Goal: Task Accomplishment & Management: Complete application form

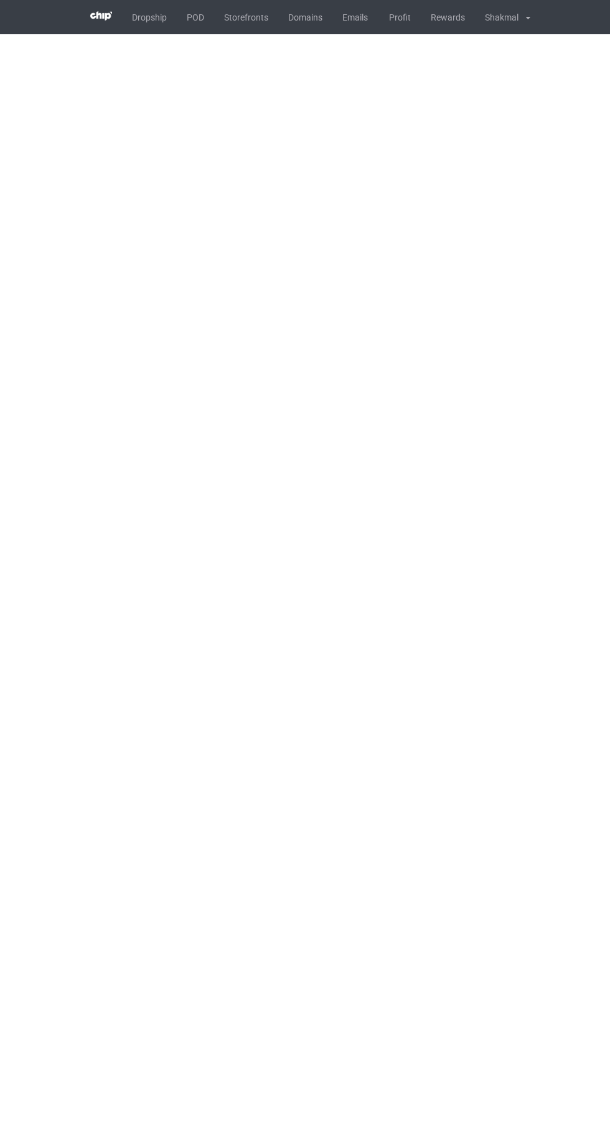
click at [195, 17] on link "POD" at bounding box center [195, 17] width 37 height 34
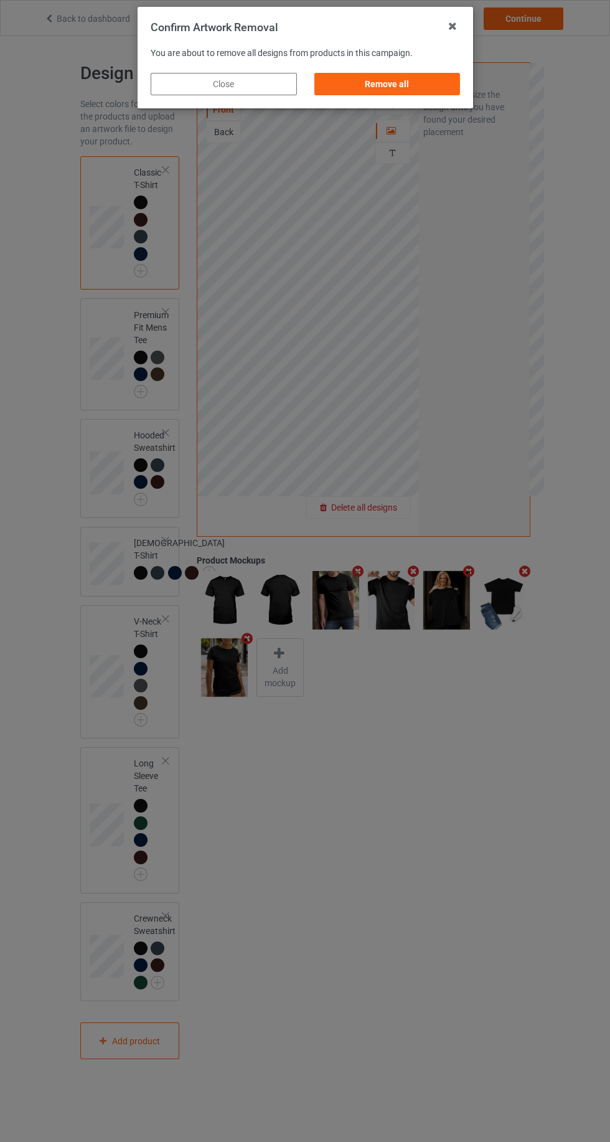
click at [425, 93] on div "Remove all" at bounding box center [387, 84] width 146 height 22
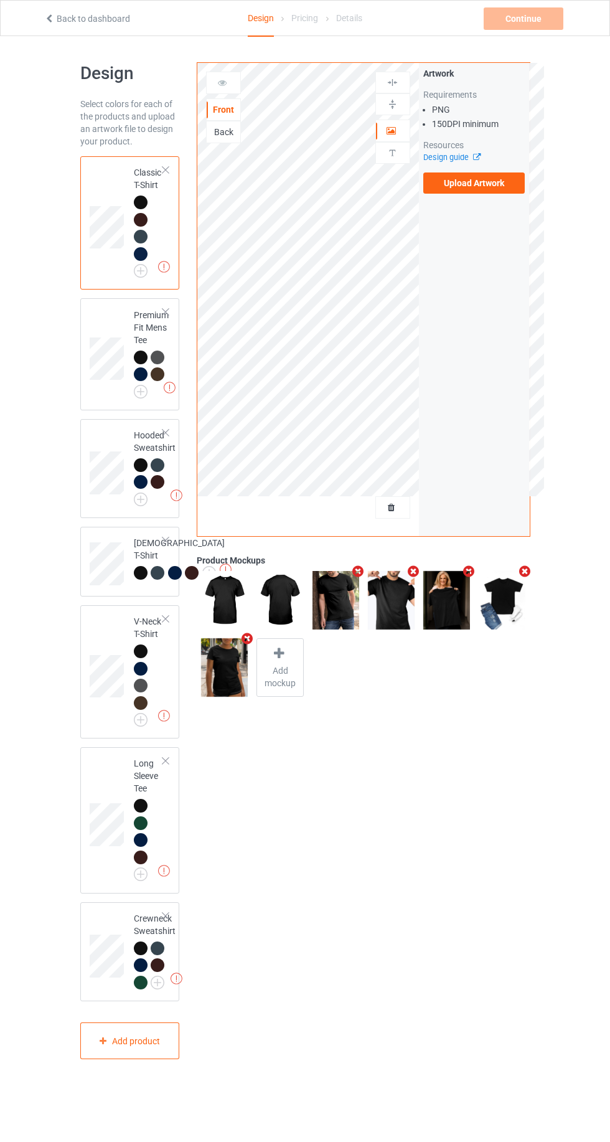
click at [496, 189] on label "Upload Artwork" at bounding box center [474, 182] width 102 height 21
click at [0, 0] on input "Upload Artwork" at bounding box center [0, 0] width 0 height 0
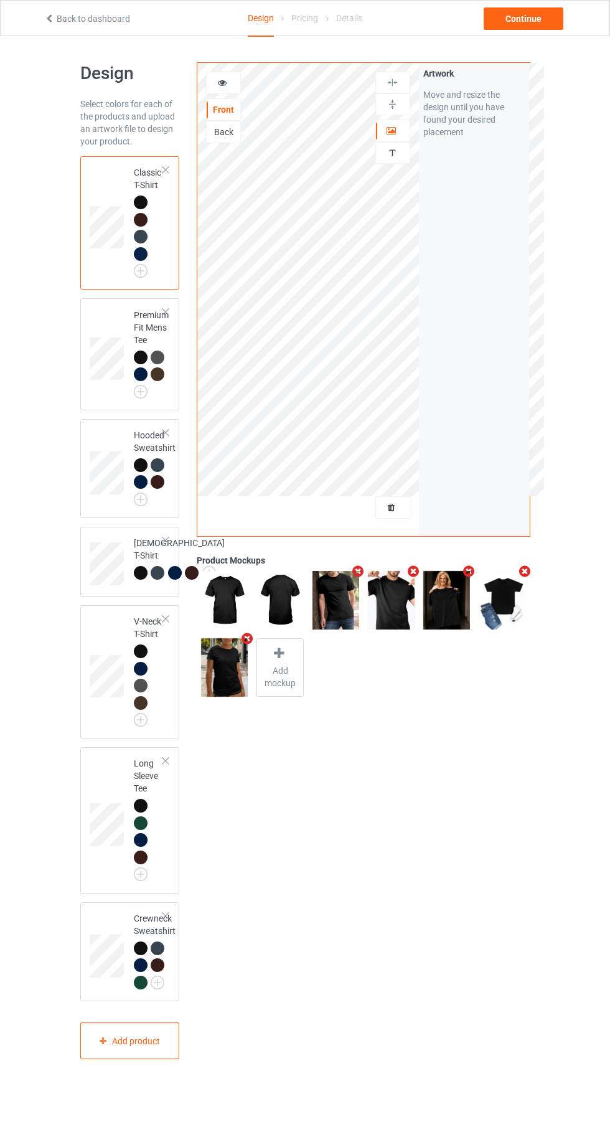
click at [218, 138] on div "Back" at bounding box center [223, 132] width 35 height 22
click at [230, 133] on div "Back" at bounding box center [224, 132] width 34 height 12
click at [495, 186] on label "Upload Artwork" at bounding box center [474, 182] width 102 height 21
click at [0, 0] on input "Upload Artwork" at bounding box center [0, 0] width 0 height 0
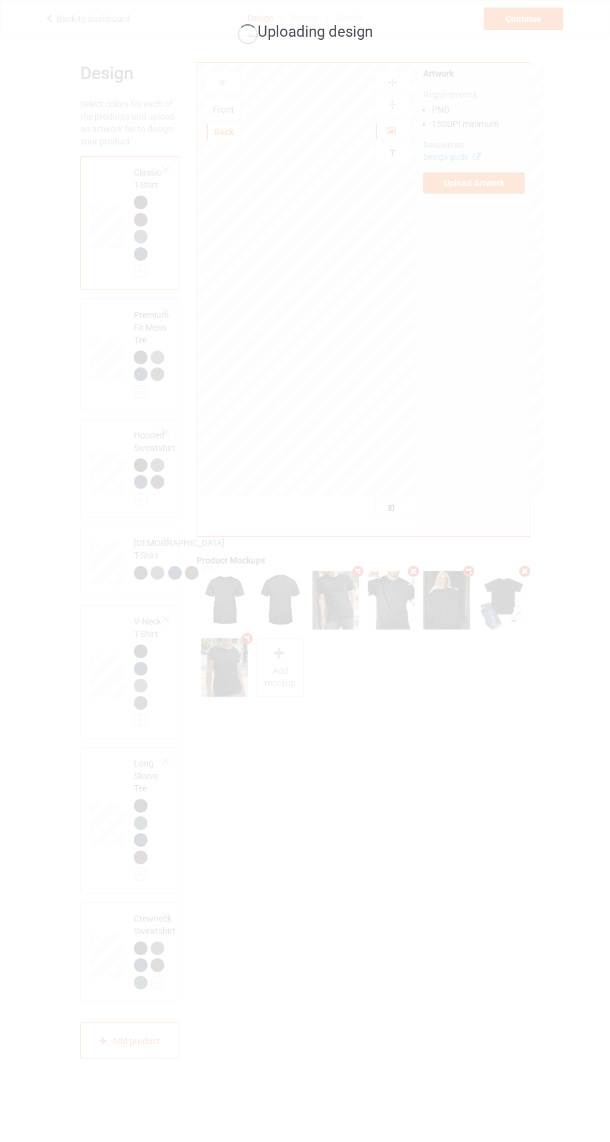
click at [16, 437] on div "Uploading design" at bounding box center [305, 571] width 610 height 1142
click at [453, 744] on div "Uploading design" at bounding box center [305, 571] width 610 height 1142
click at [252, 659] on div "Uploading design" at bounding box center [305, 571] width 610 height 1142
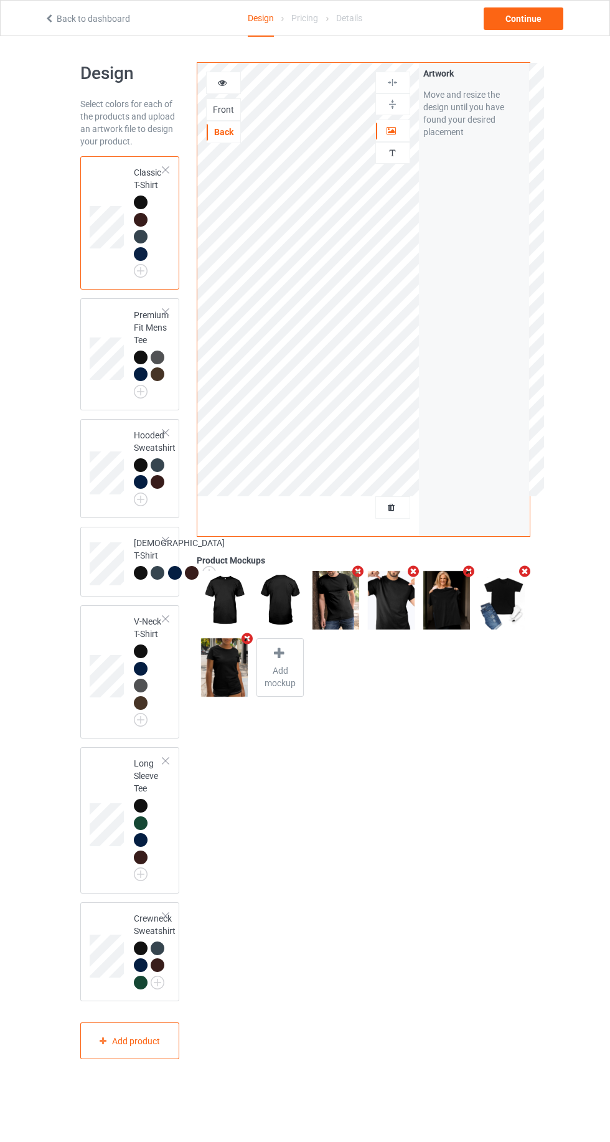
click at [275, 654] on icon at bounding box center [279, 653] width 16 height 13
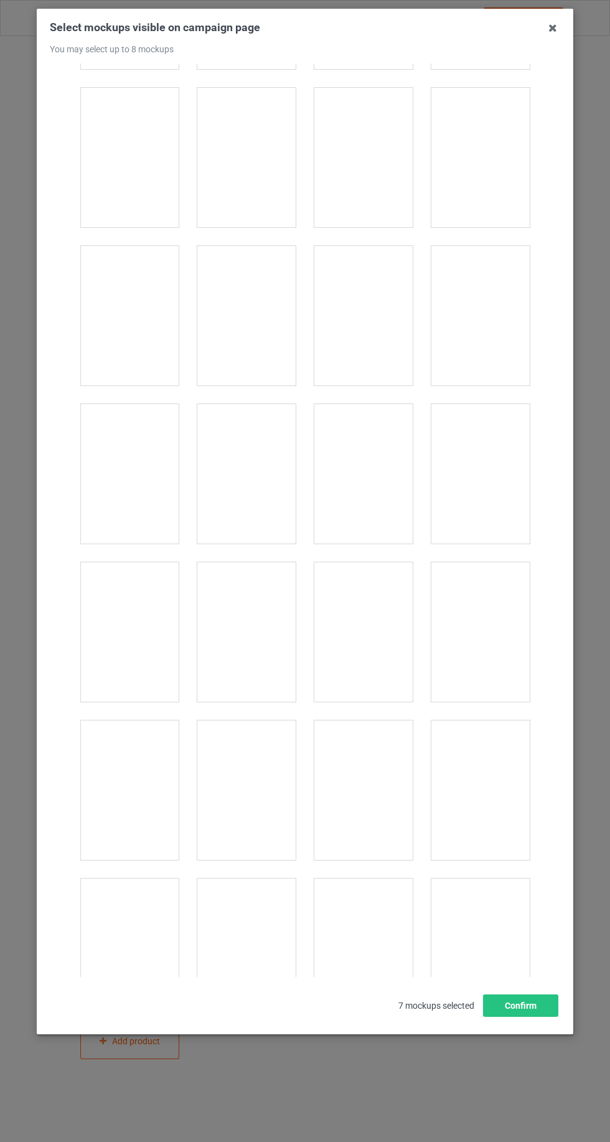
scroll to position [13746, 0]
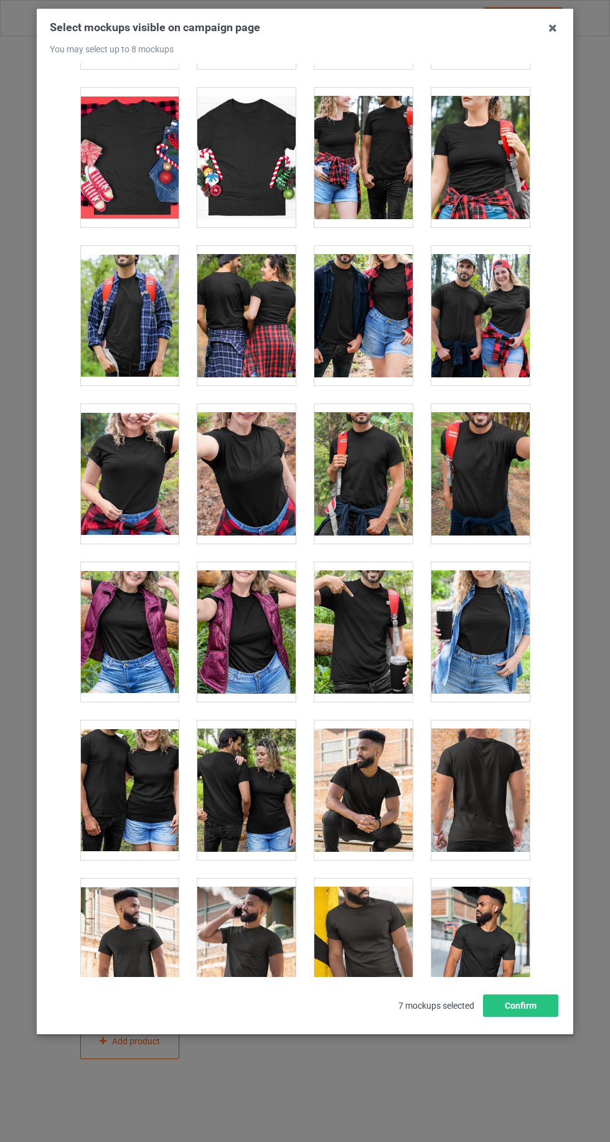
click at [263, 792] on div at bounding box center [246, 789] width 98 height 139
click at [521, 1017] on button "Confirm" at bounding box center [520, 1005] width 75 height 22
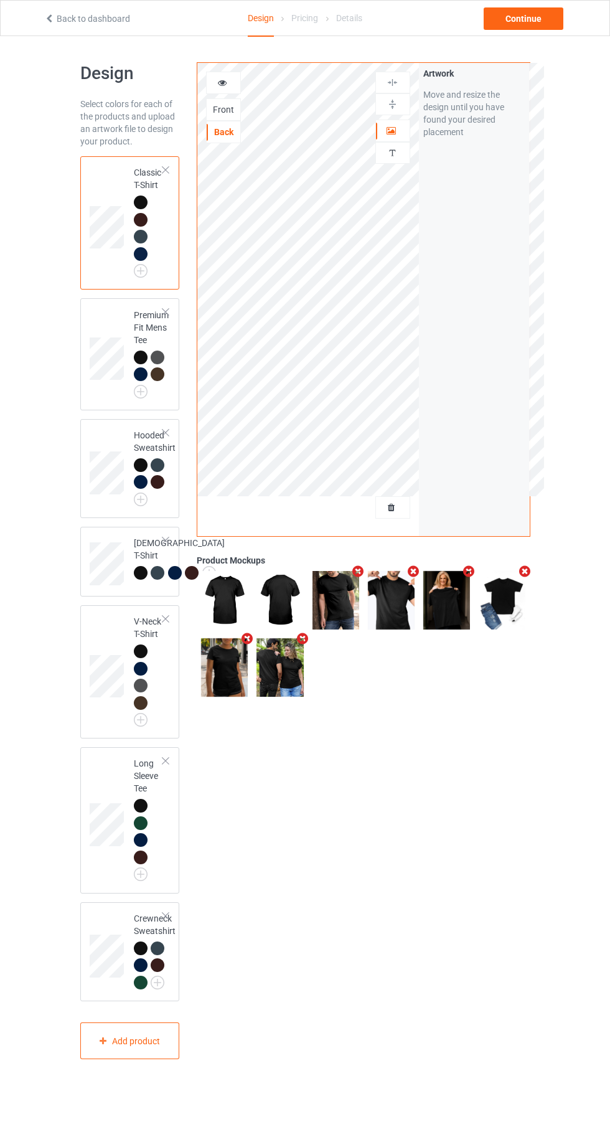
click at [237, 80] on div at bounding box center [224, 83] width 34 height 12
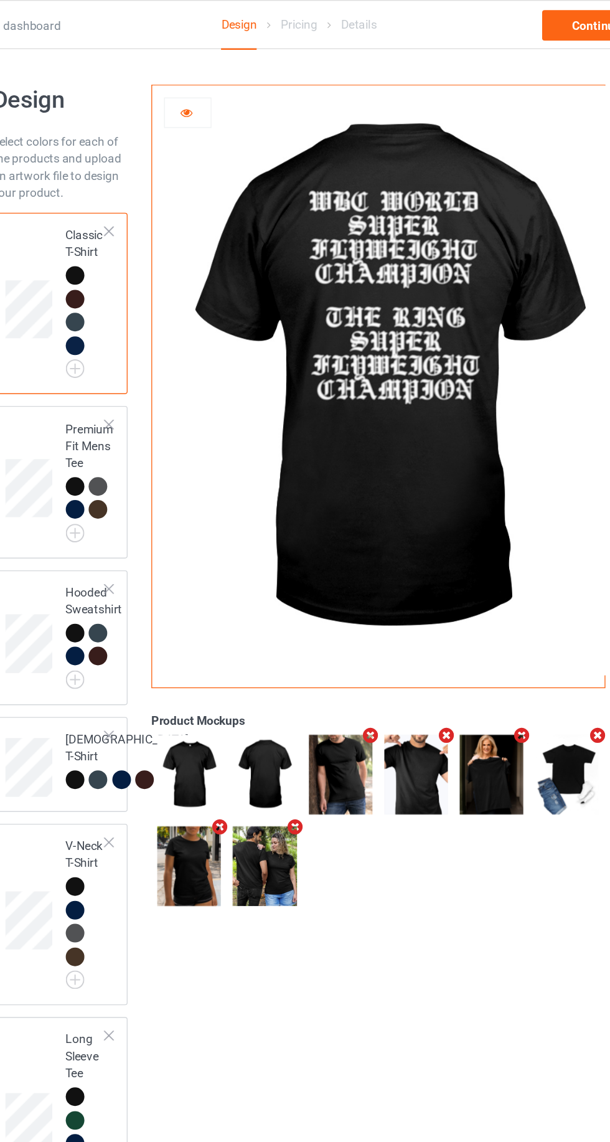
click at [231, 81] on div at bounding box center [224, 83] width 34 height 12
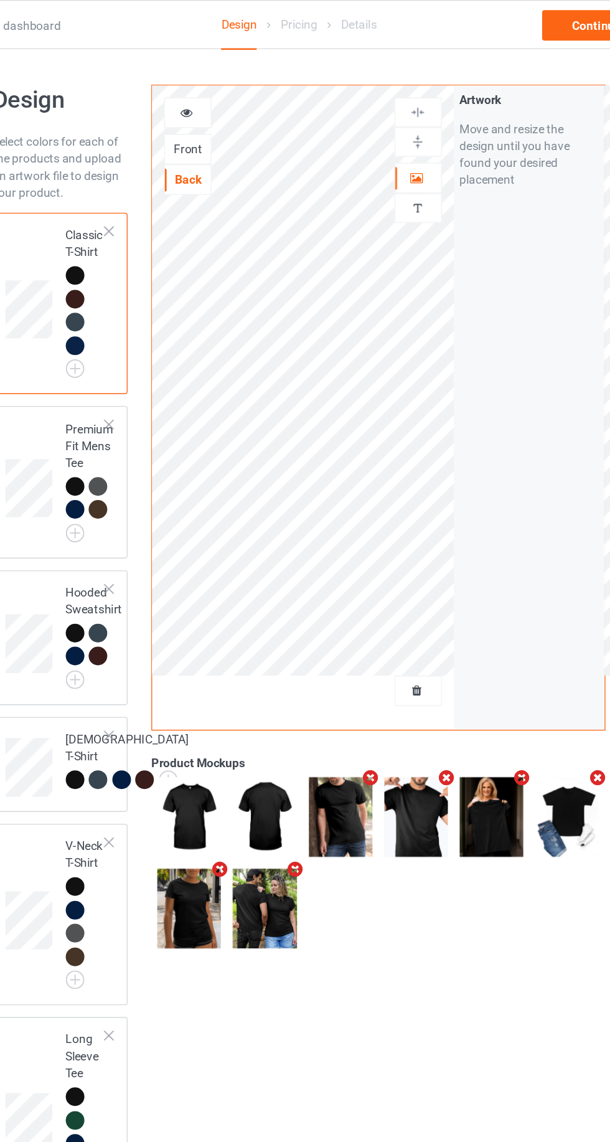
click at [218, 103] on div "Front" at bounding box center [224, 109] width 34 height 12
click at [225, 82] on icon at bounding box center [222, 81] width 11 height 9
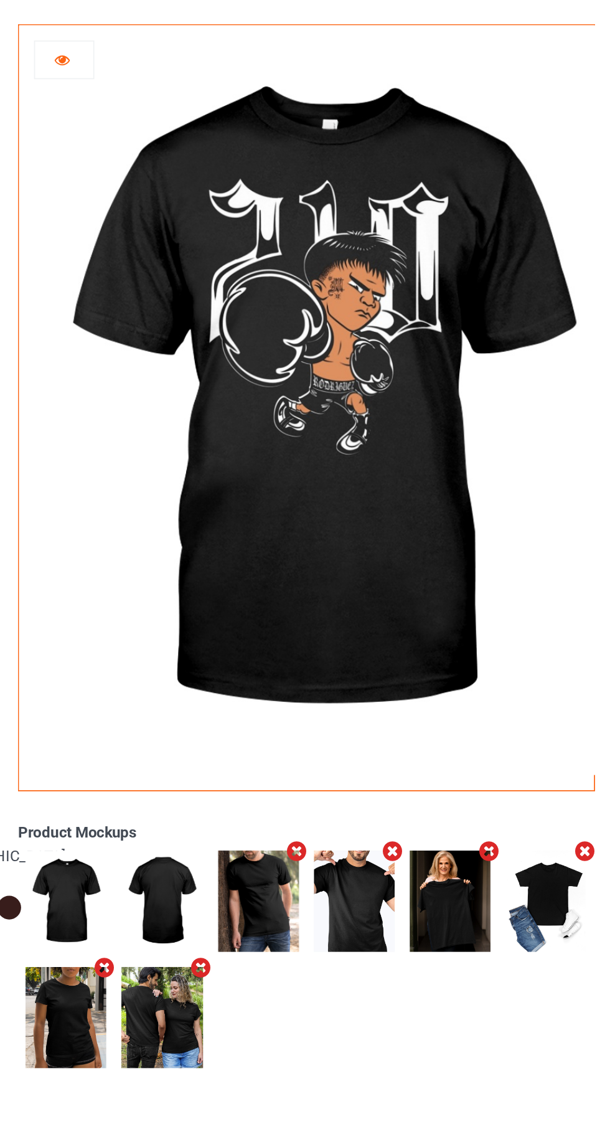
click at [224, 79] on icon at bounding box center [222, 81] width 11 height 9
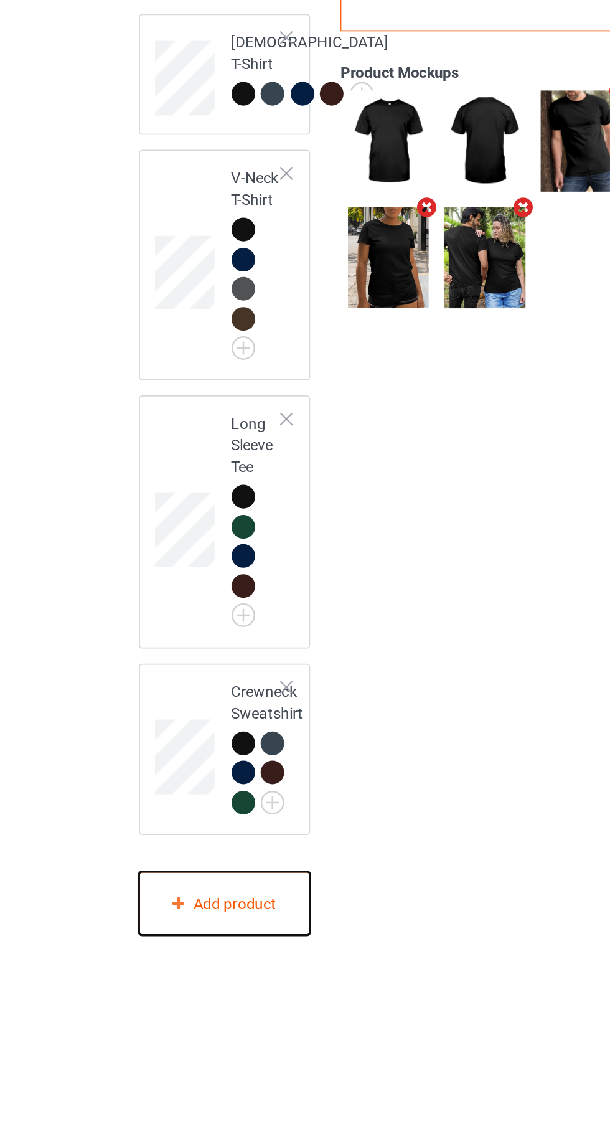
click at [120, 1059] on div "Add product" at bounding box center [130, 1040] width 100 height 37
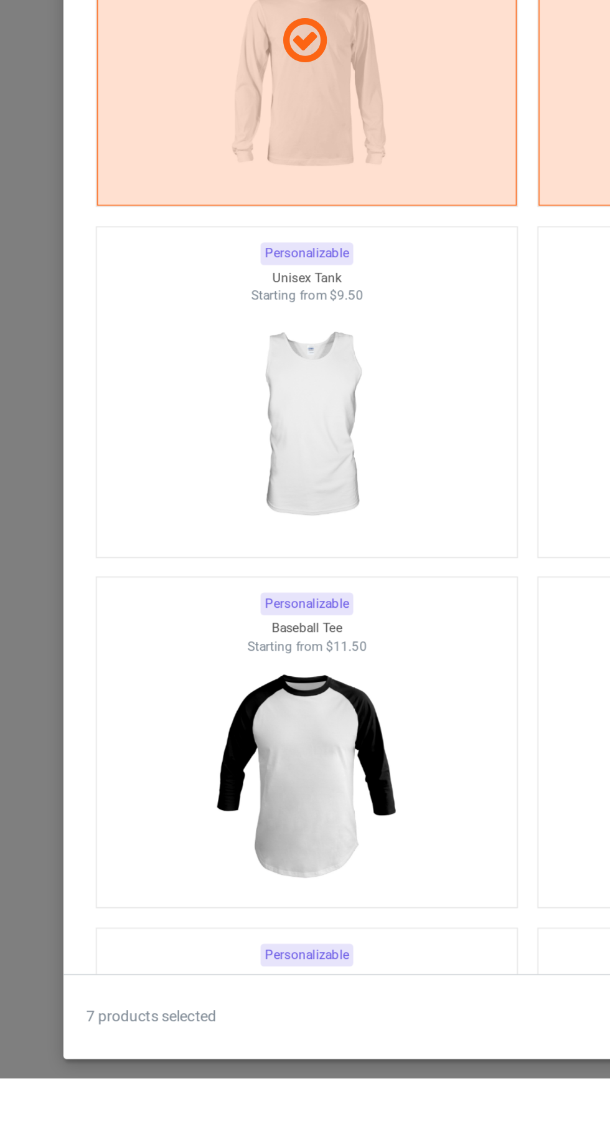
scroll to position [1175, 0]
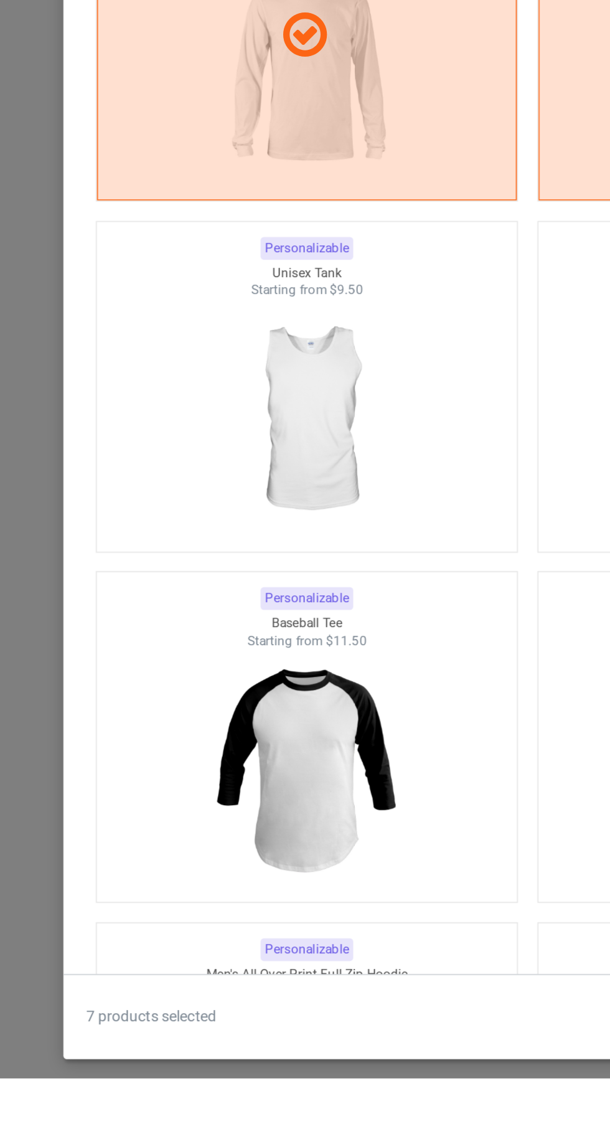
click at [194, 751] on img at bounding box center [176, 761] width 111 height 139
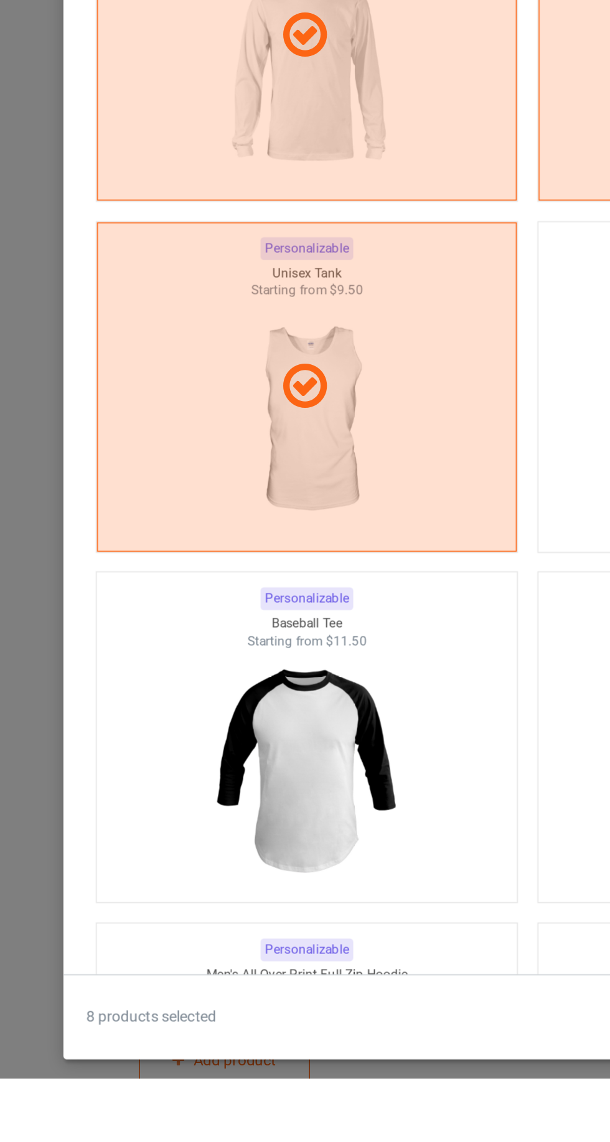
scroll to position [1174, 0]
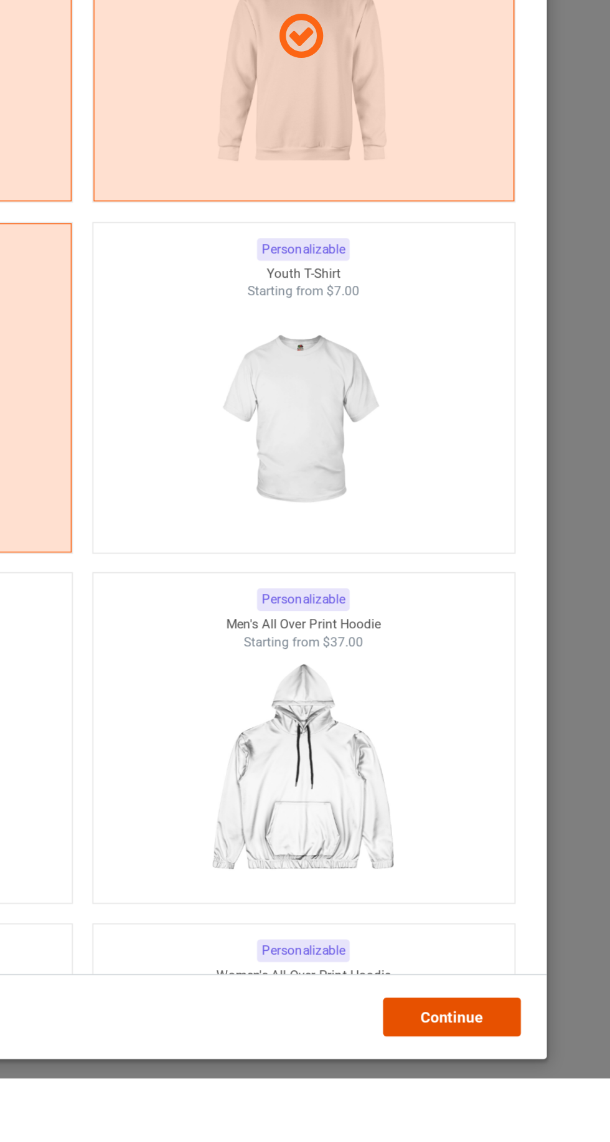
click at [514, 1118] on div "Continue" at bounding box center [519, 1106] width 80 height 22
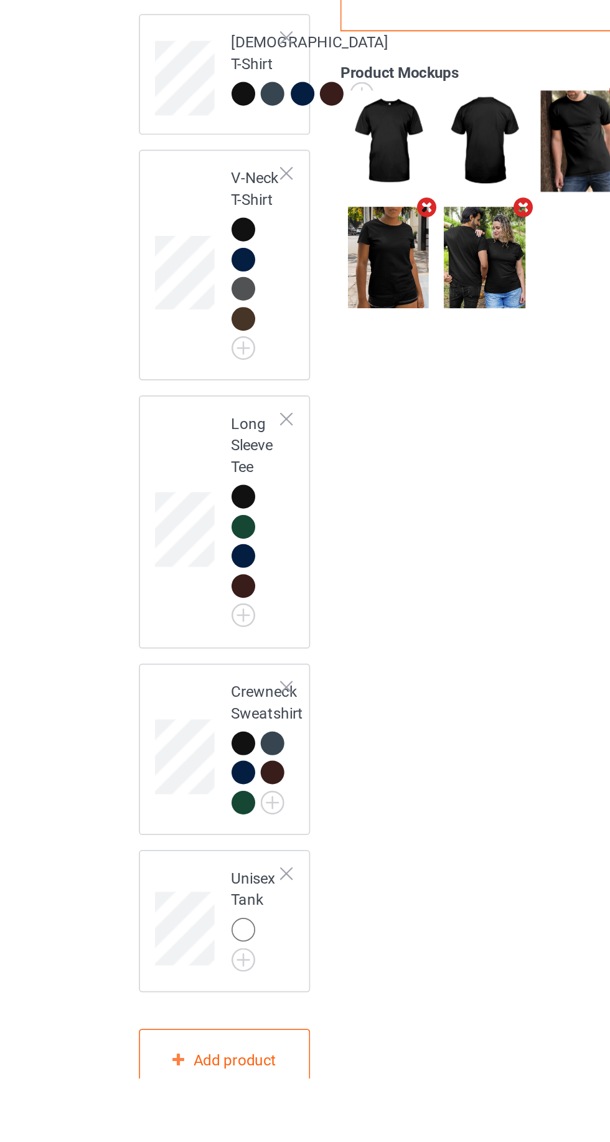
click at [0, 0] on img at bounding box center [0, 0] width 0 height 0
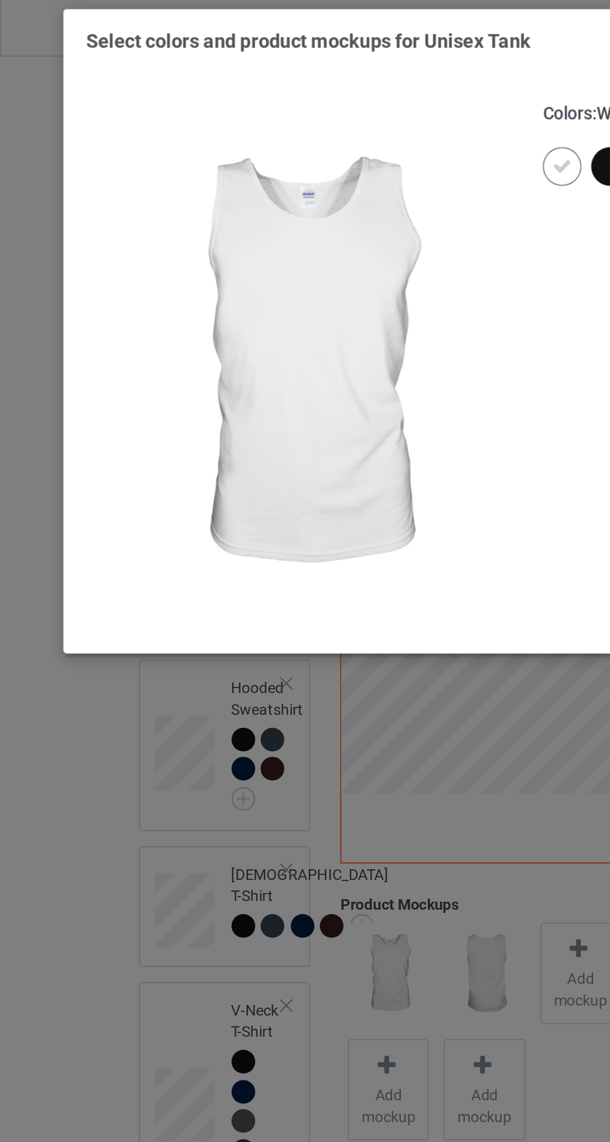
scroll to position [36, 0]
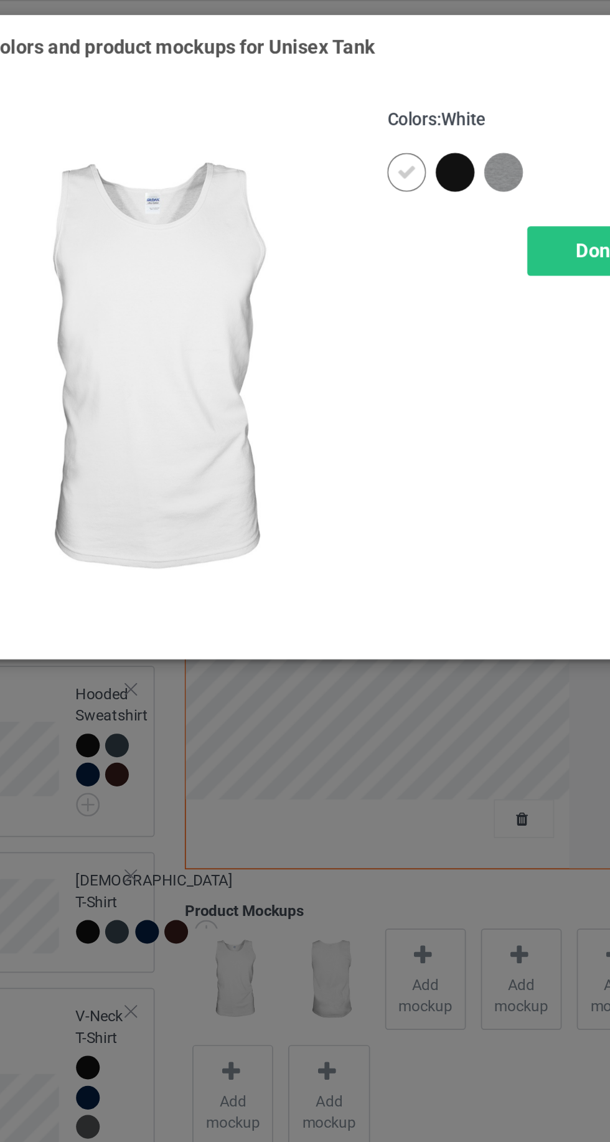
click at [319, 102] on div at bounding box center [325, 99] width 22 height 22
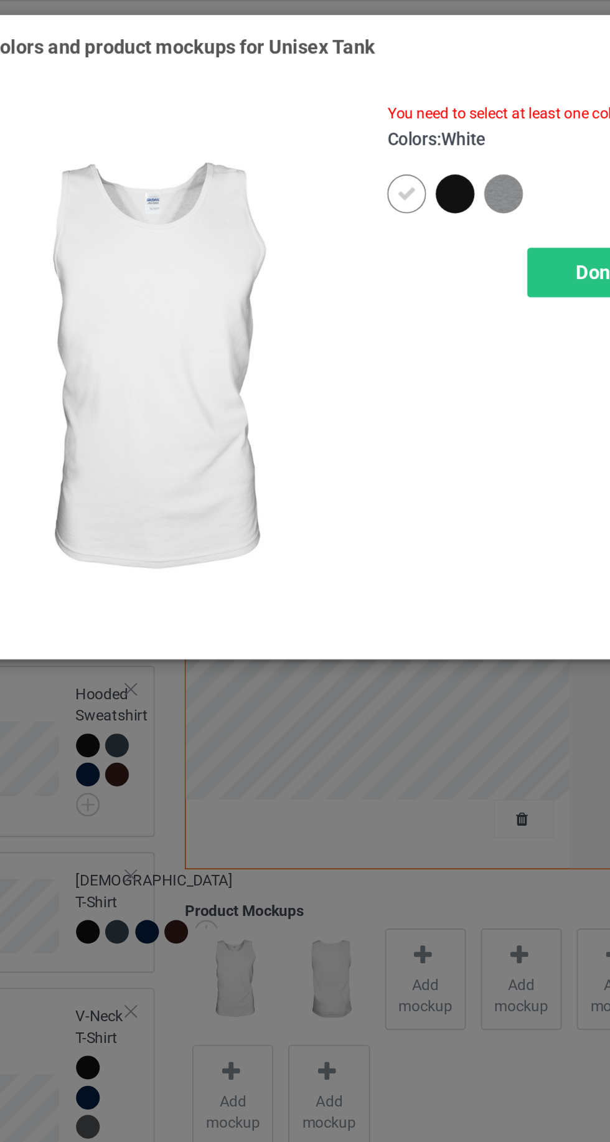
click at [355, 103] on div at bounding box center [353, 112] width 22 height 22
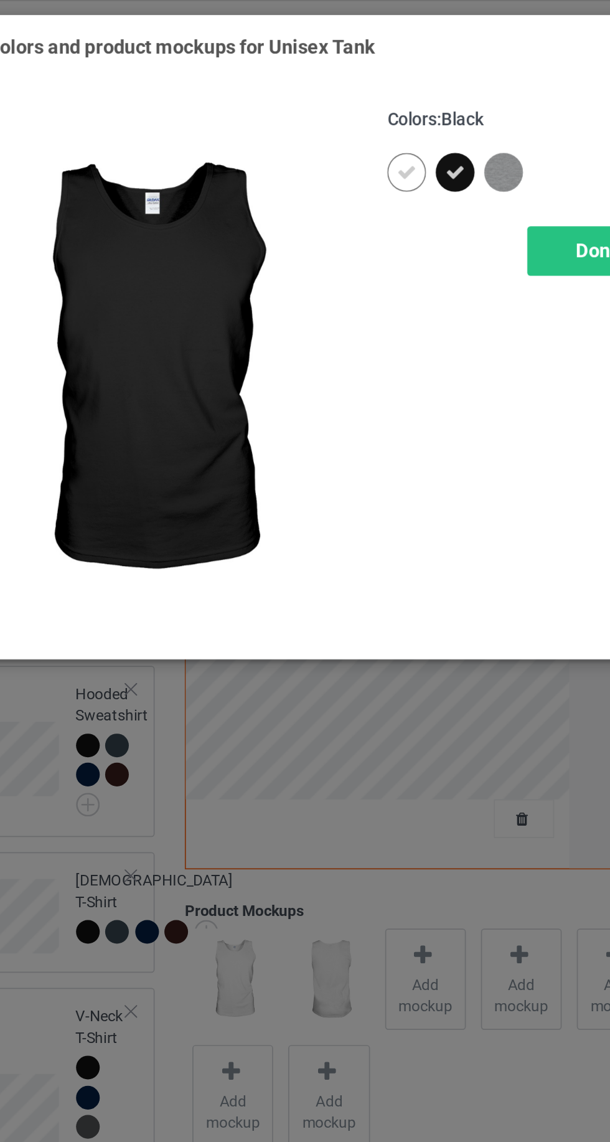
click at [321, 101] on icon at bounding box center [324, 99] width 11 height 11
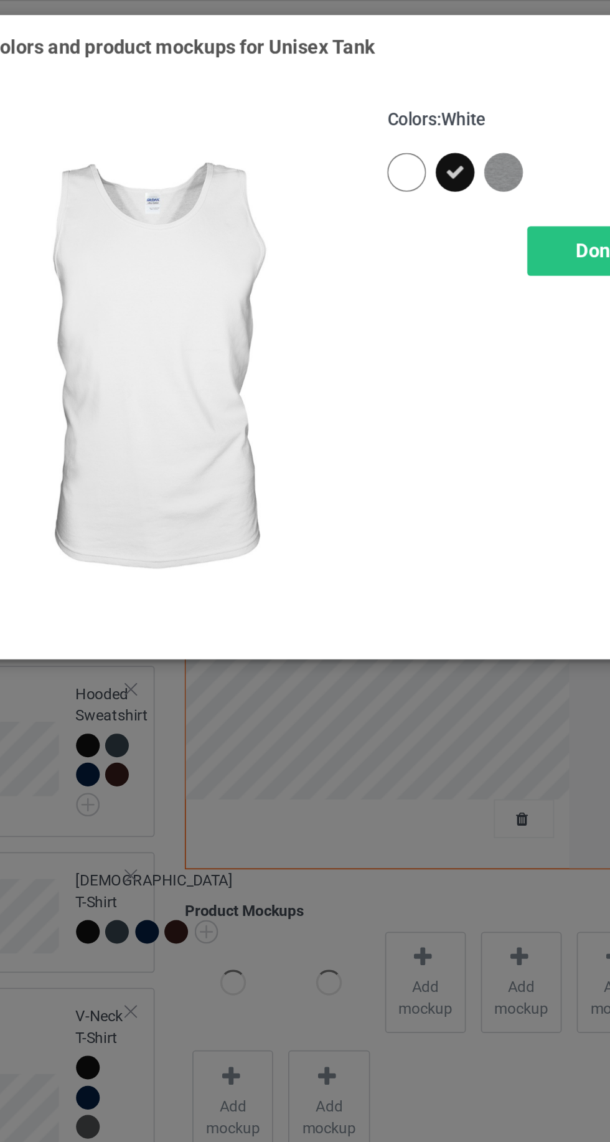
click at [404, 134] on div "Done" at bounding box center [436, 145] width 82 height 29
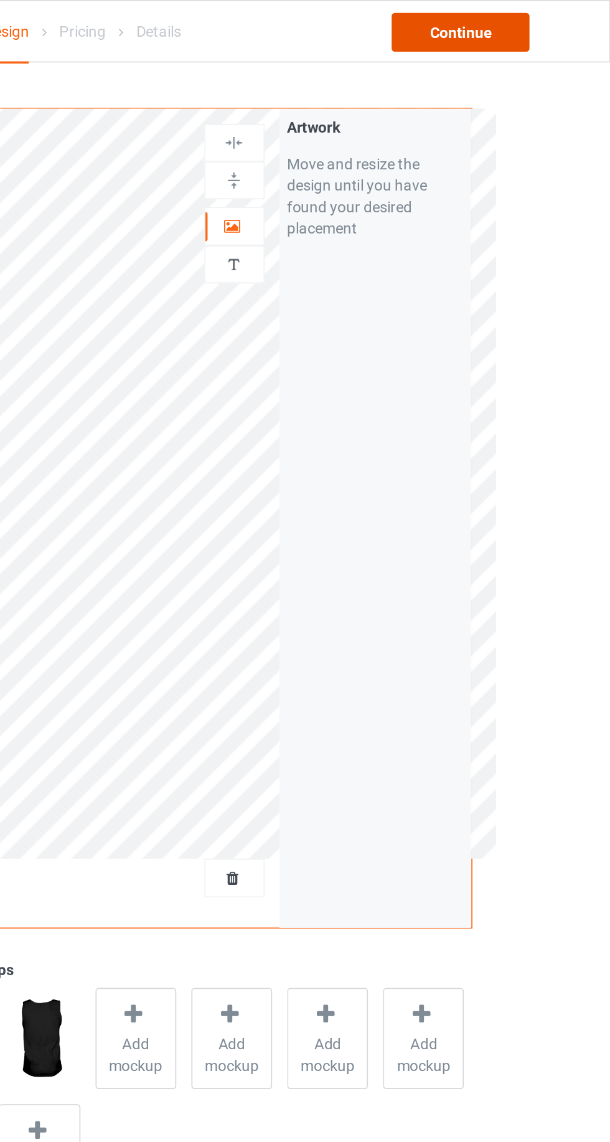
click at [536, 12] on div "Continue" at bounding box center [524, 18] width 80 height 22
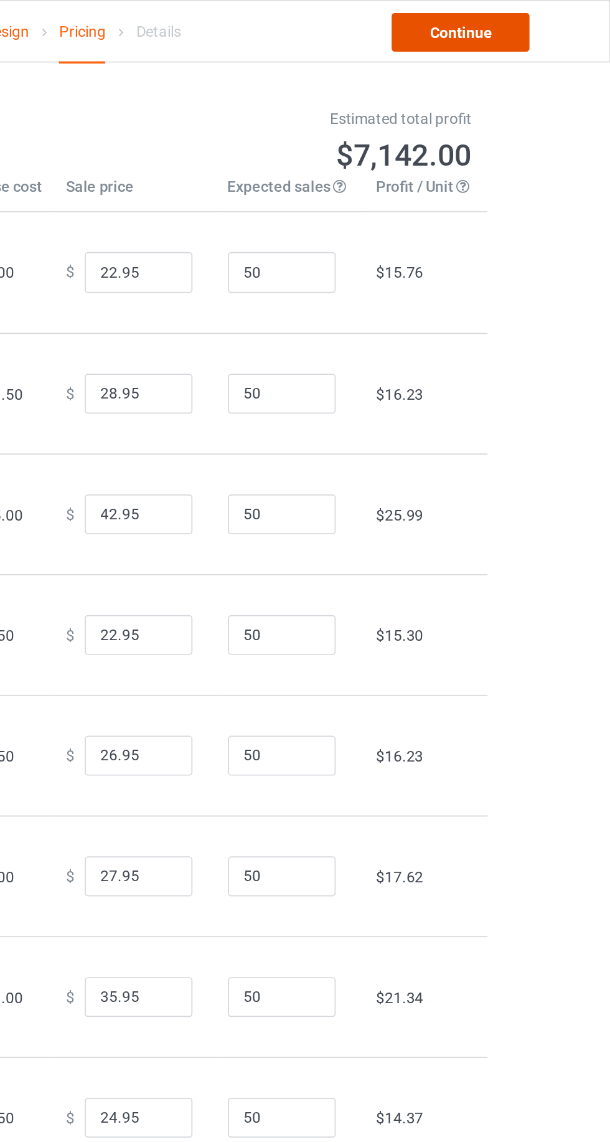
click at [527, 21] on link "Continue" at bounding box center [524, 18] width 80 height 22
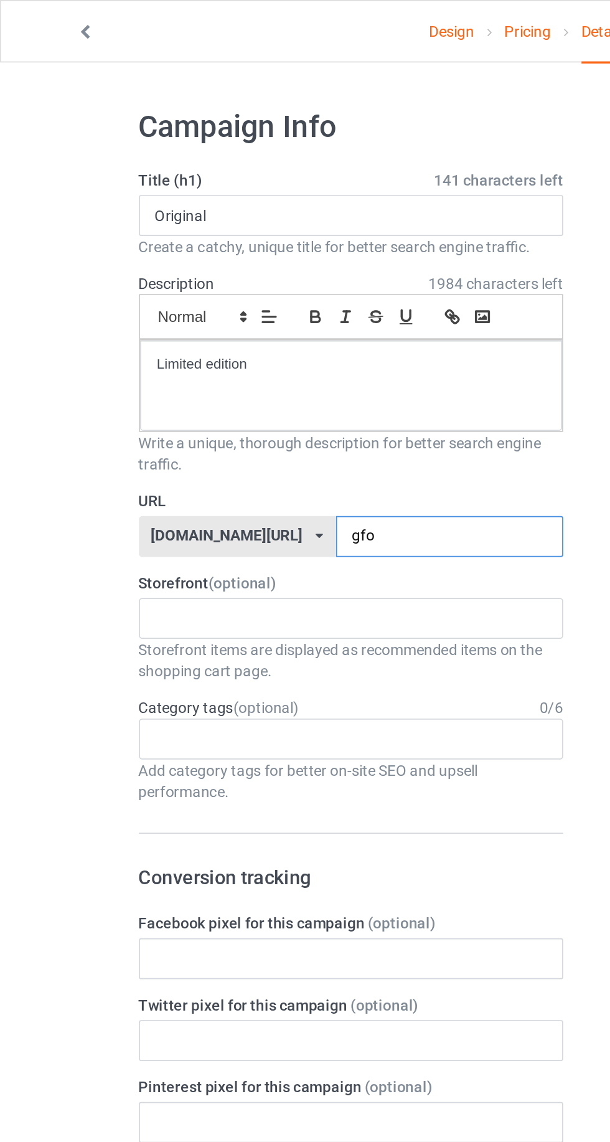
click at [205, 307] on input "gfo" at bounding box center [259, 310] width 131 height 24
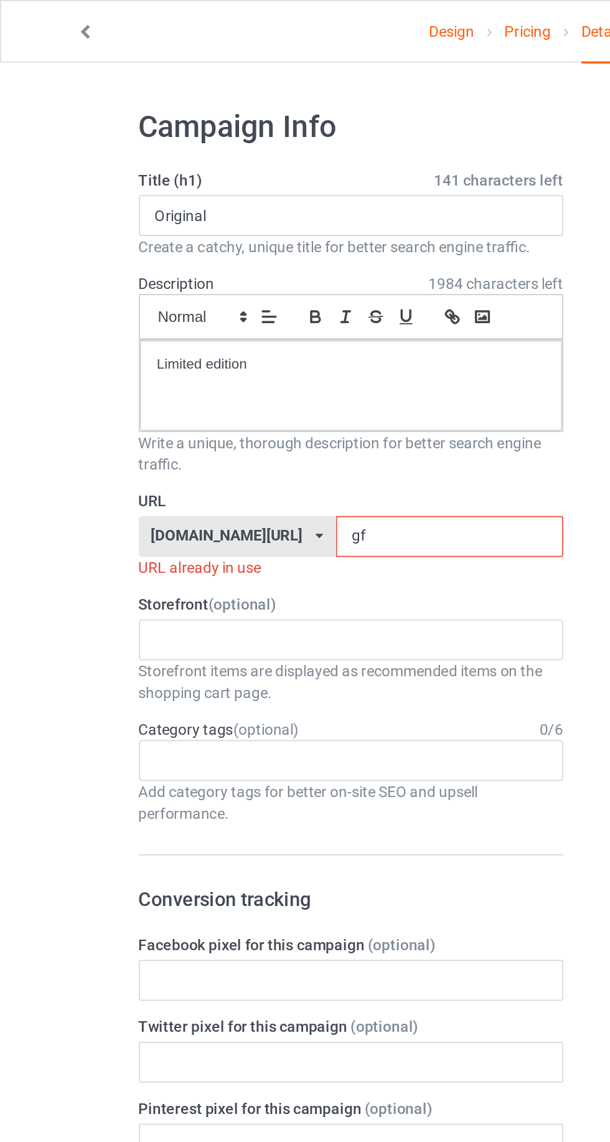
type input "g"
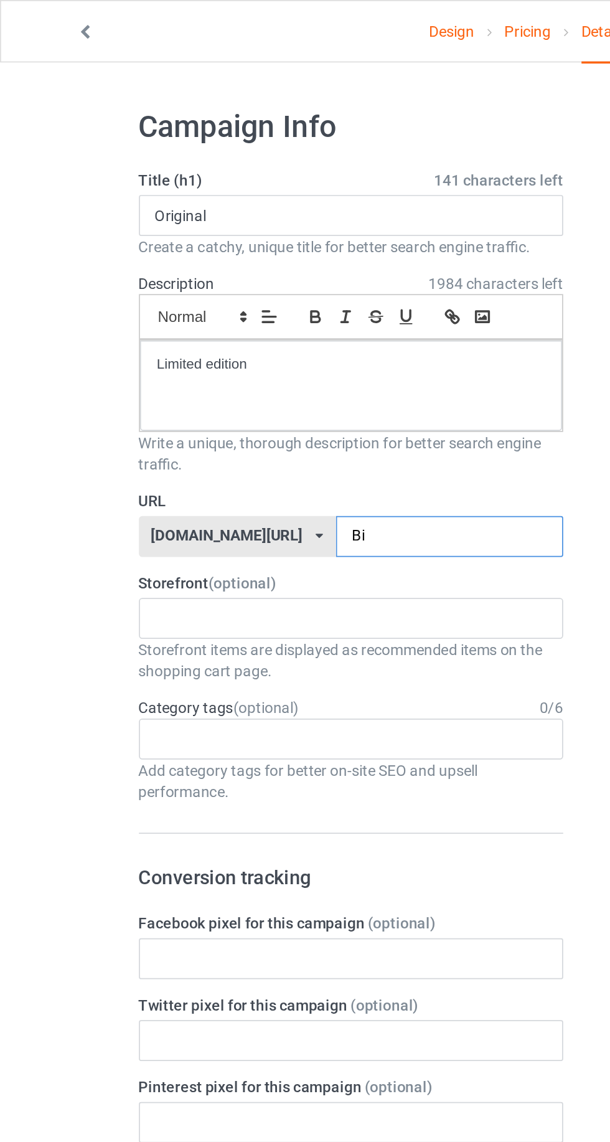
type input "Bia"
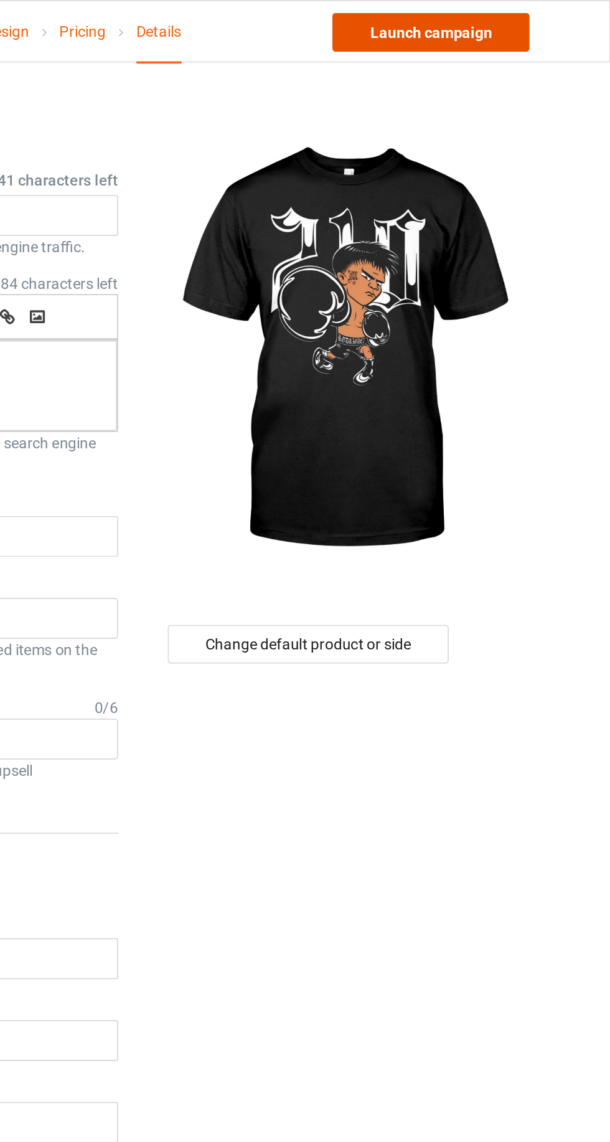
click at [514, 21] on link "Launch campaign" at bounding box center [507, 18] width 114 height 22
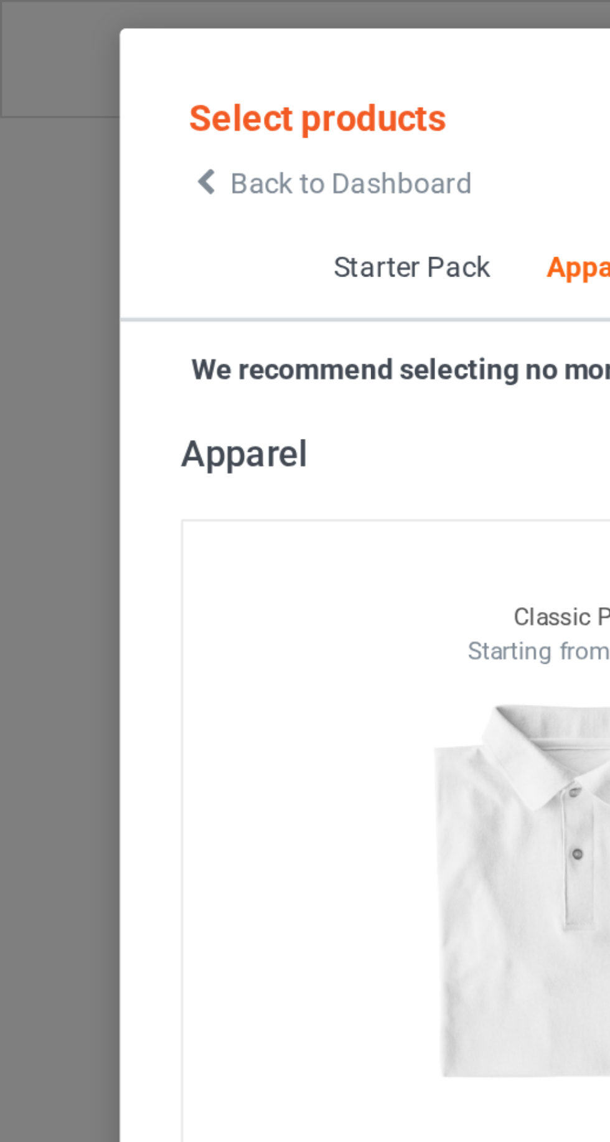
click at [60, 57] on icon at bounding box center [63, 56] width 11 height 9
